Goal: Communication & Community: Connect with others

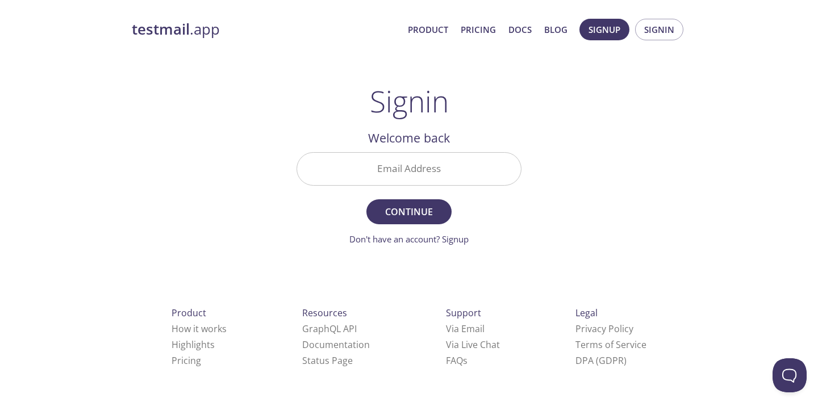
click at [443, 178] on input "Email Address" at bounding box center [409, 169] width 224 height 32
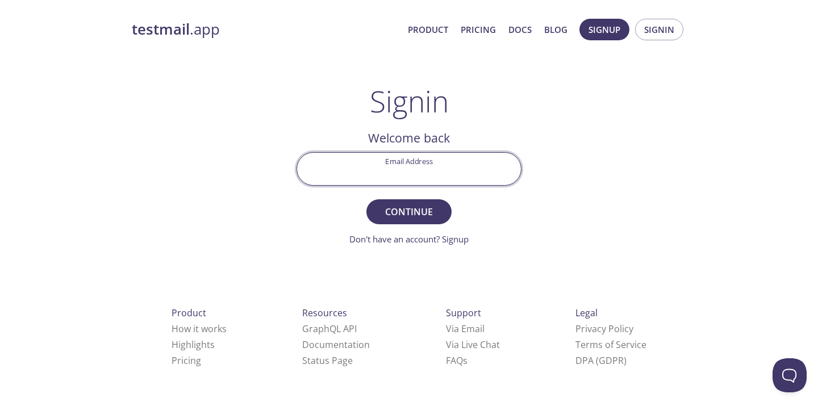
type input "[EMAIL_ADDRESS][DOMAIN_NAME]"
click at [409, 213] on span "Continue" at bounding box center [409, 212] width 60 height 16
click at [400, 172] on input "Signin Security Code" at bounding box center [409, 169] width 224 height 32
paste input "88GD8U7"
type input "88GD8U7"
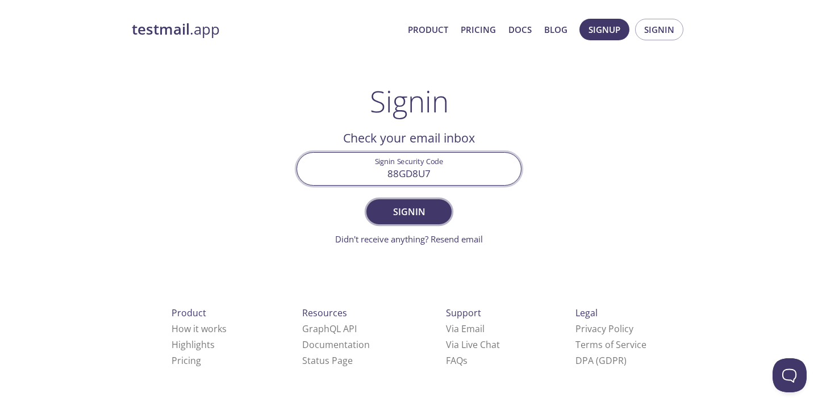
click at [418, 212] on span "Signin" at bounding box center [409, 212] width 60 height 16
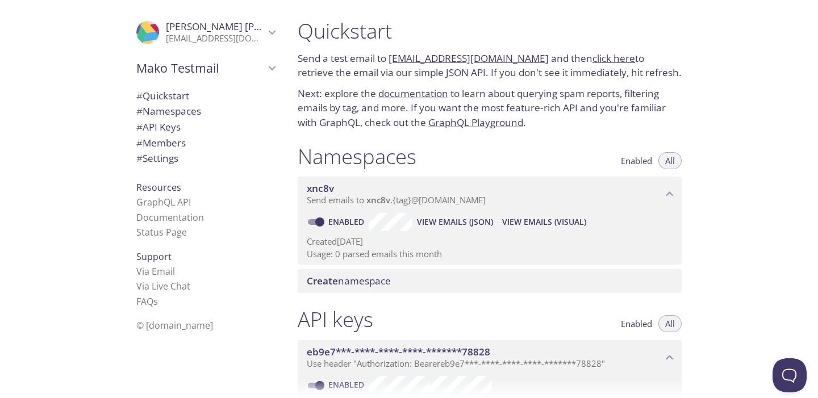
click at [177, 145] on span "# Members" at bounding box center [160, 142] width 49 height 13
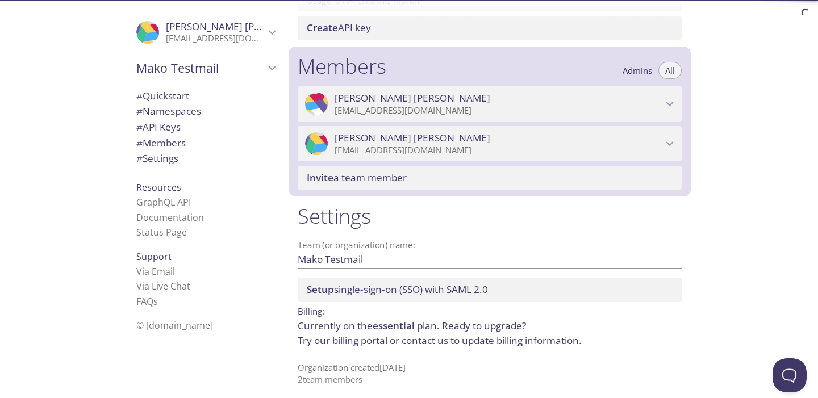
scroll to position [464, 0]
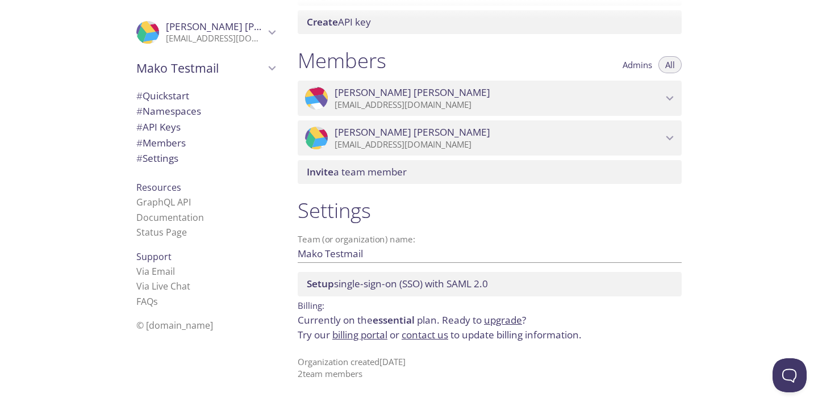
click at [528, 174] on span "Invite a team member" at bounding box center [492, 172] width 371 height 13
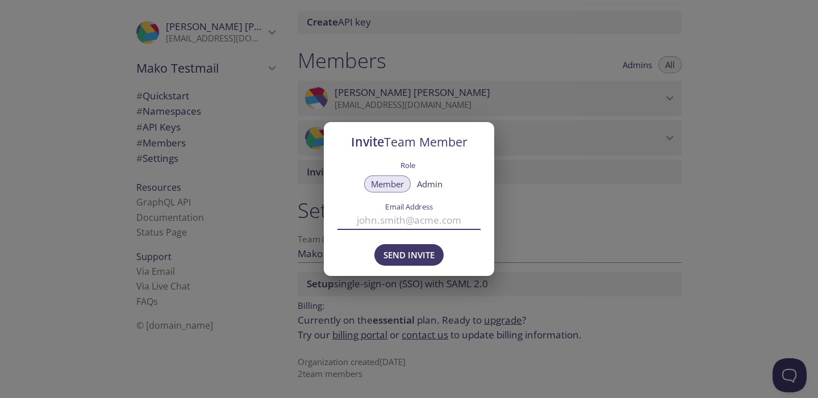
click at [381, 218] on input "Email Address" at bounding box center [409, 220] width 143 height 19
paste input "text"
click at [347, 215] on input "[PERSON_NAME][EMAIL_ADDRESS][DOMAIN_NAME]" at bounding box center [409, 220] width 143 height 19
type input "[PERSON_NAME][EMAIL_ADDRESS][DOMAIN_NAME]"
click at [415, 259] on span "Send Invite" at bounding box center [409, 255] width 51 height 15
